Goal: Check status: Check status

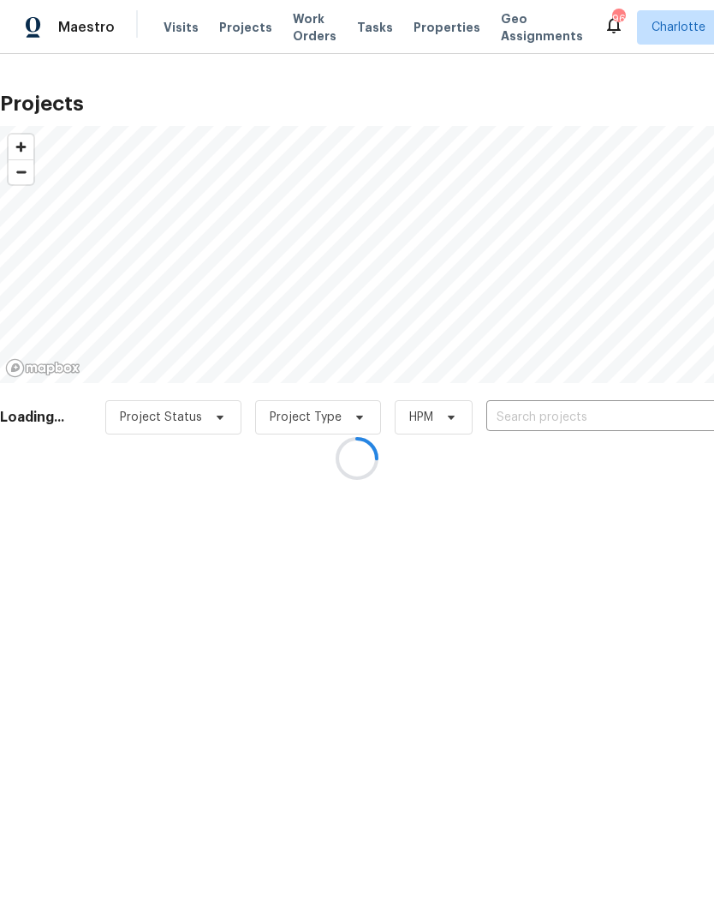
click at [606, 419] on div at bounding box center [357, 458] width 714 height 917
click at [238, 19] on div at bounding box center [357, 458] width 714 height 917
click at [234, 36] on div at bounding box center [357, 458] width 714 height 917
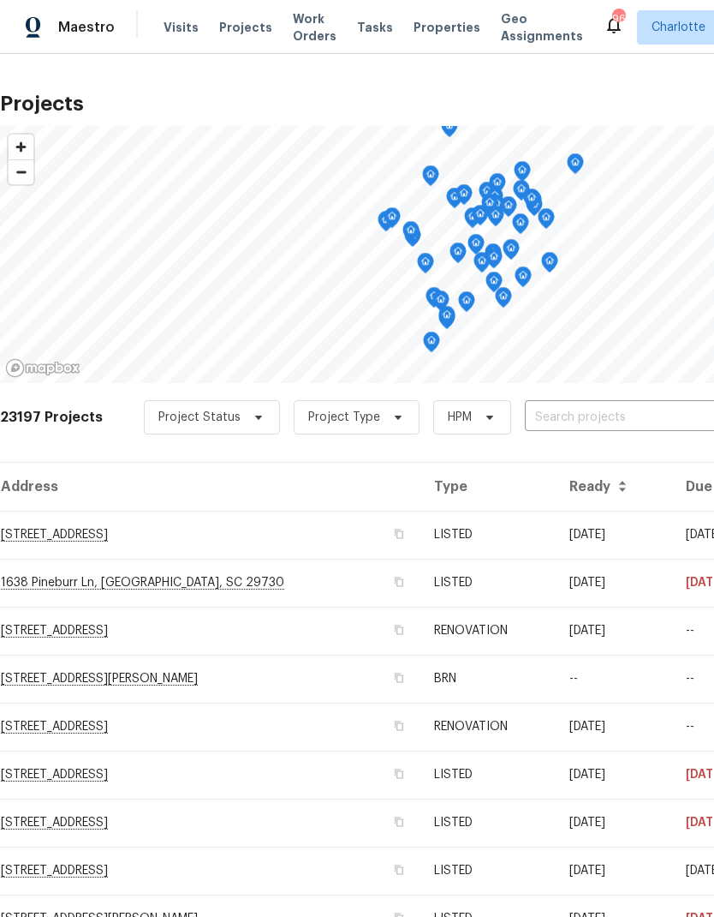
click at [618, 425] on input "text" at bounding box center [623, 417] width 196 height 27
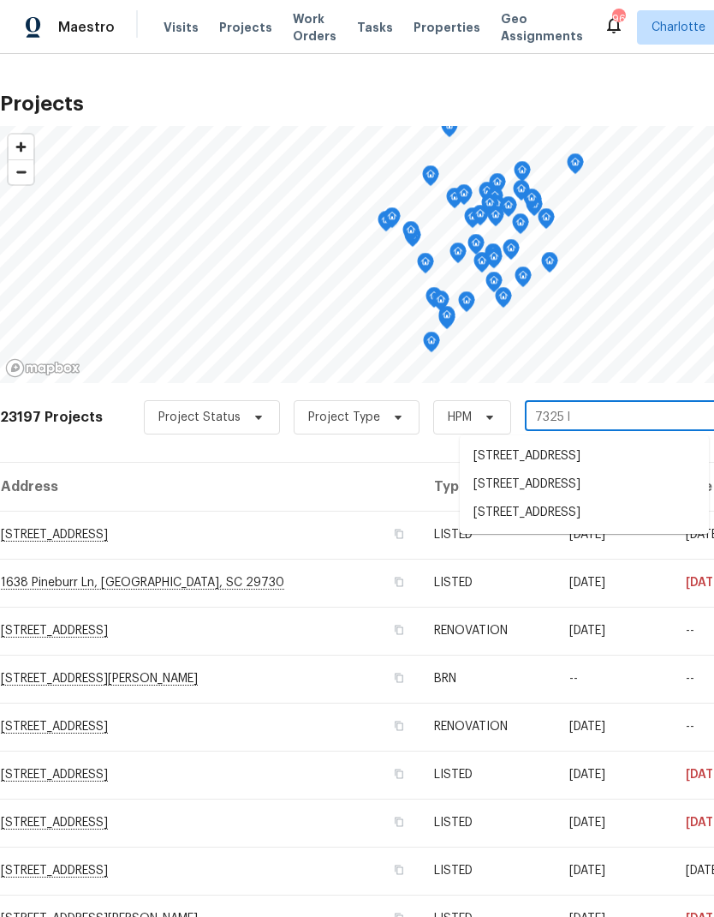
type input "7325 la"
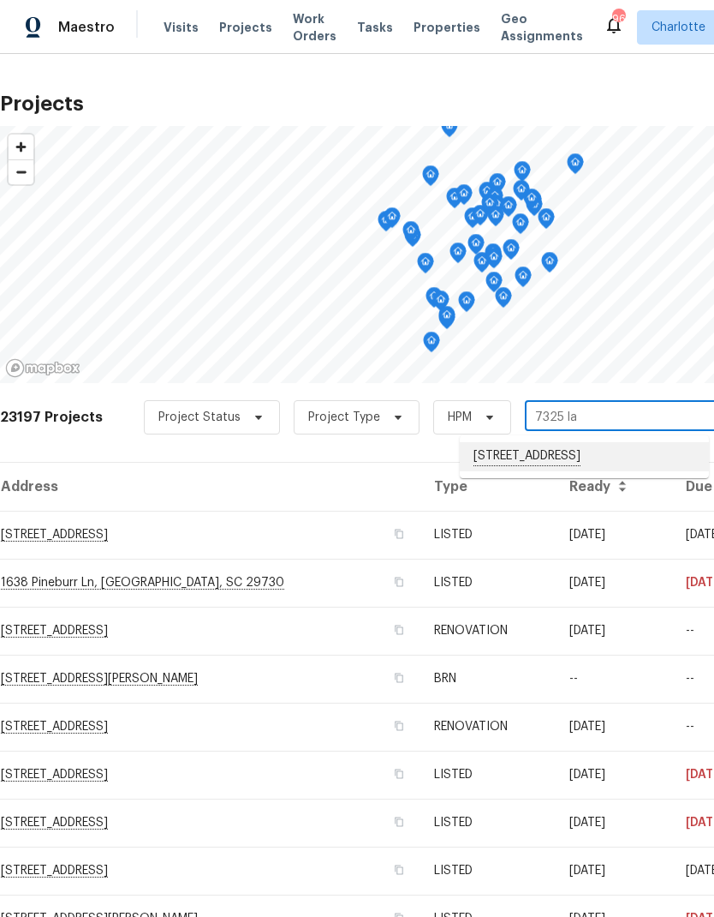
click at [606, 455] on li "[STREET_ADDRESS]" at bounding box center [584, 456] width 249 height 29
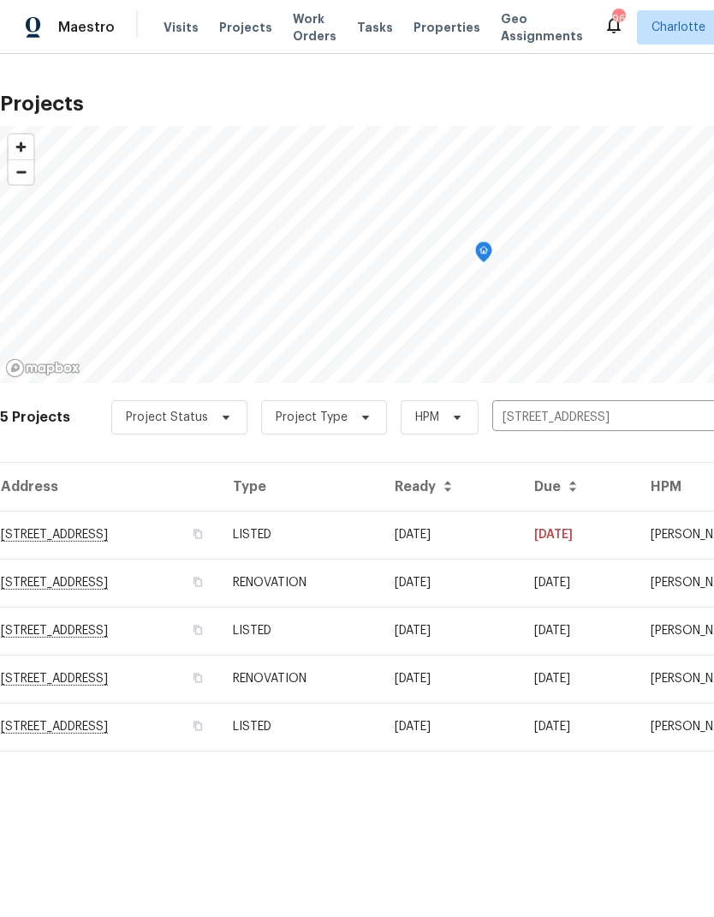
click at [521, 538] on td "[DATE]" at bounding box center [451, 535] width 140 height 48
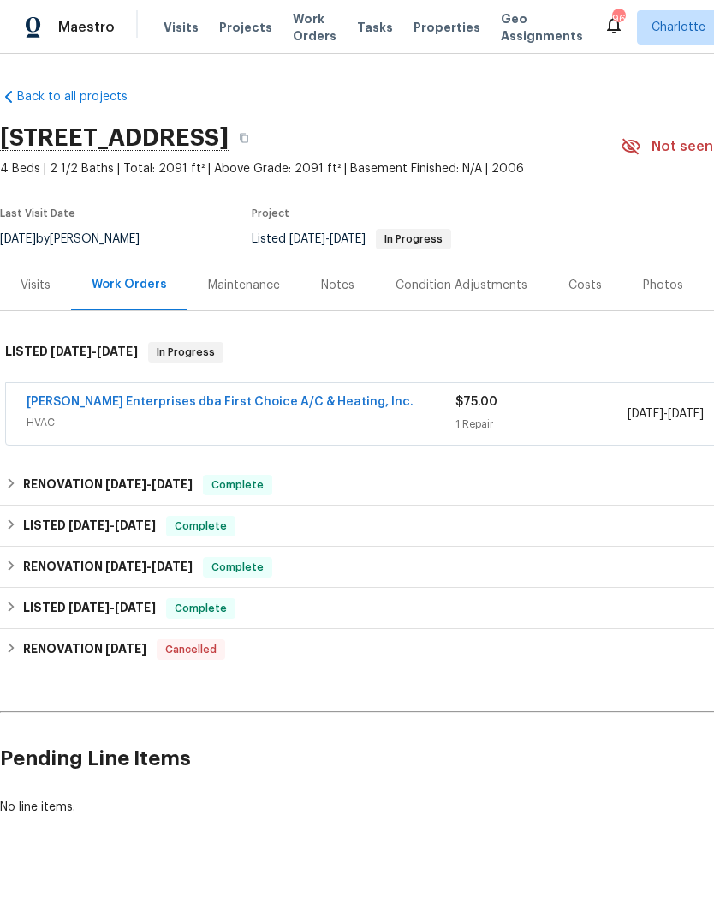
click at [314, 400] on link "[PERSON_NAME] Enterprises dba First Choice A/C & Heating, Inc." at bounding box center [220, 402] width 387 height 12
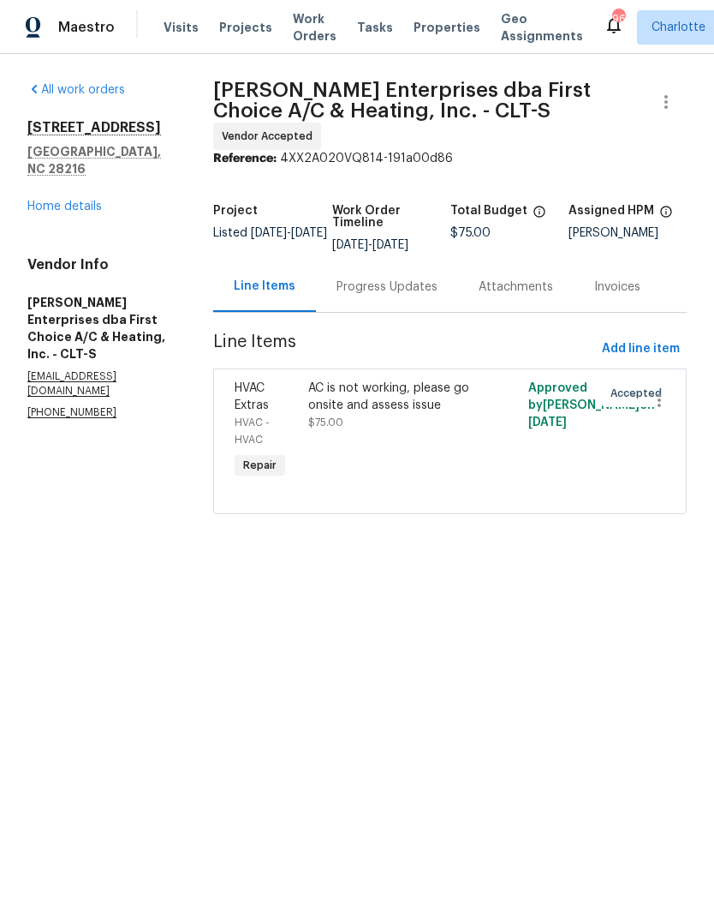
click at [420, 279] on div "Progress Updates" at bounding box center [387, 286] width 101 height 17
